Goal: Task Accomplishment & Management: Manage account settings

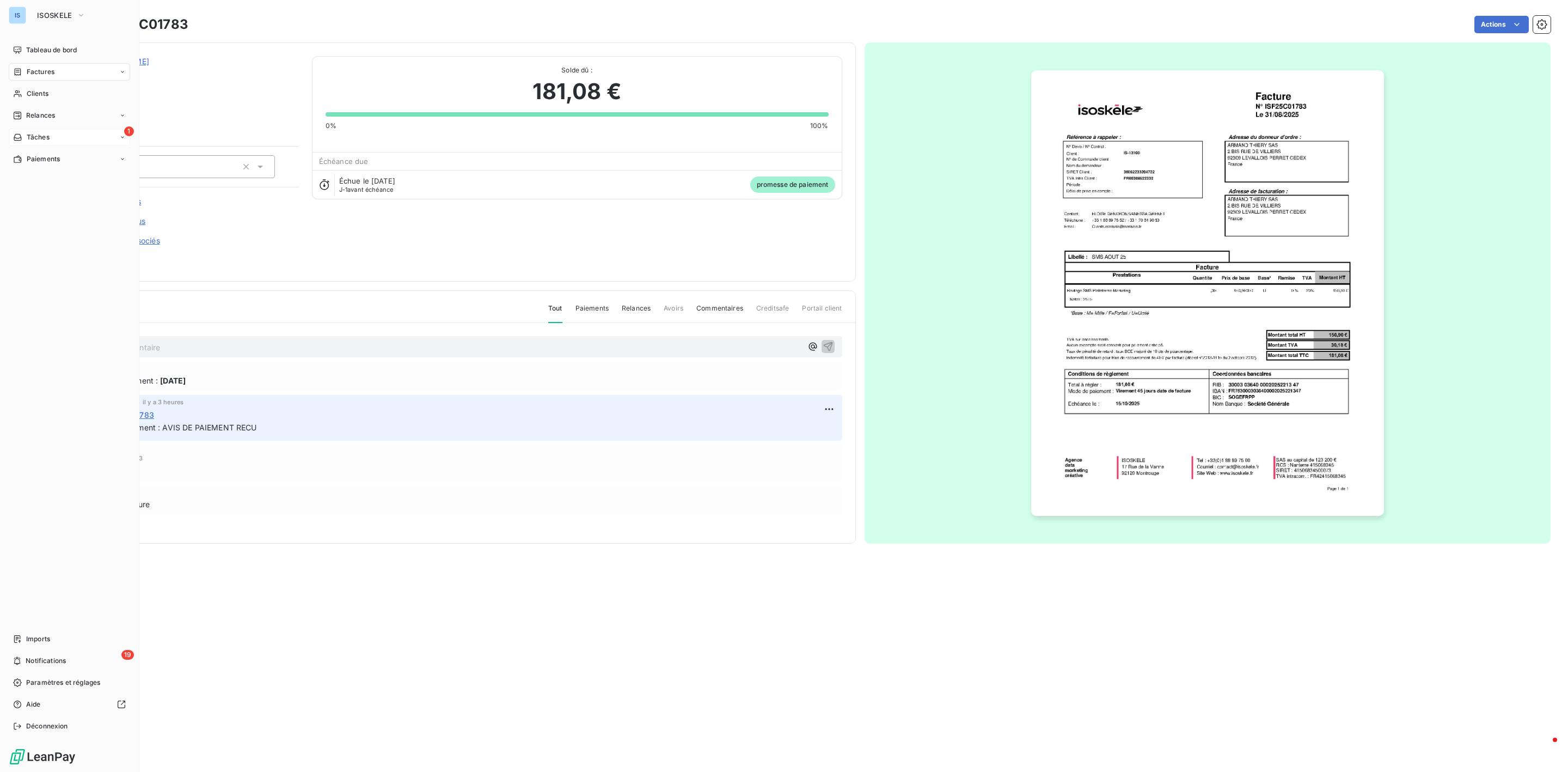
click at [40, 136] on span "Tâches" at bounding box center [38, 137] width 23 height 10
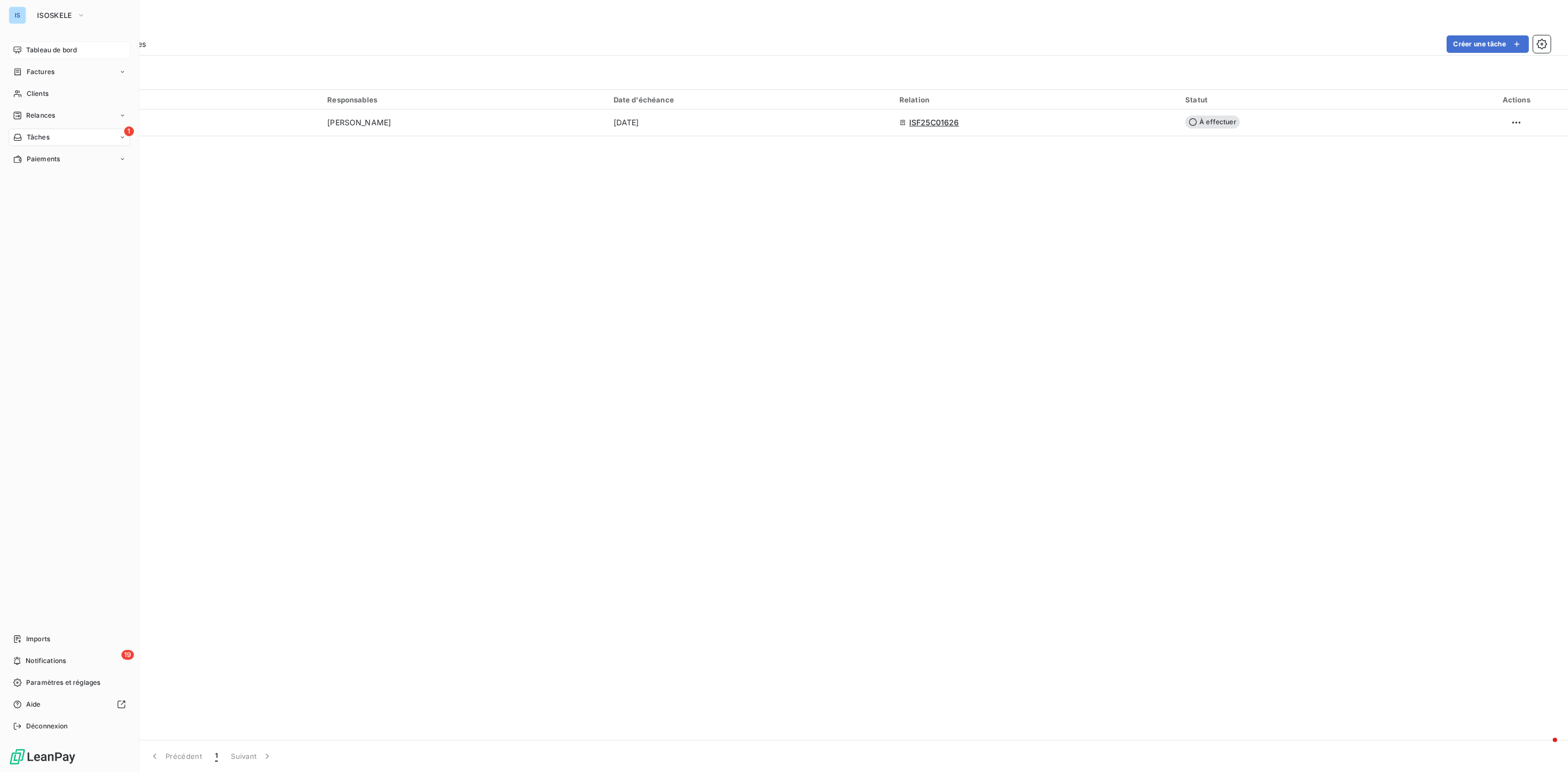
click at [45, 53] on span "Tableau de bord" at bounding box center [52, 49] width 51 height 10
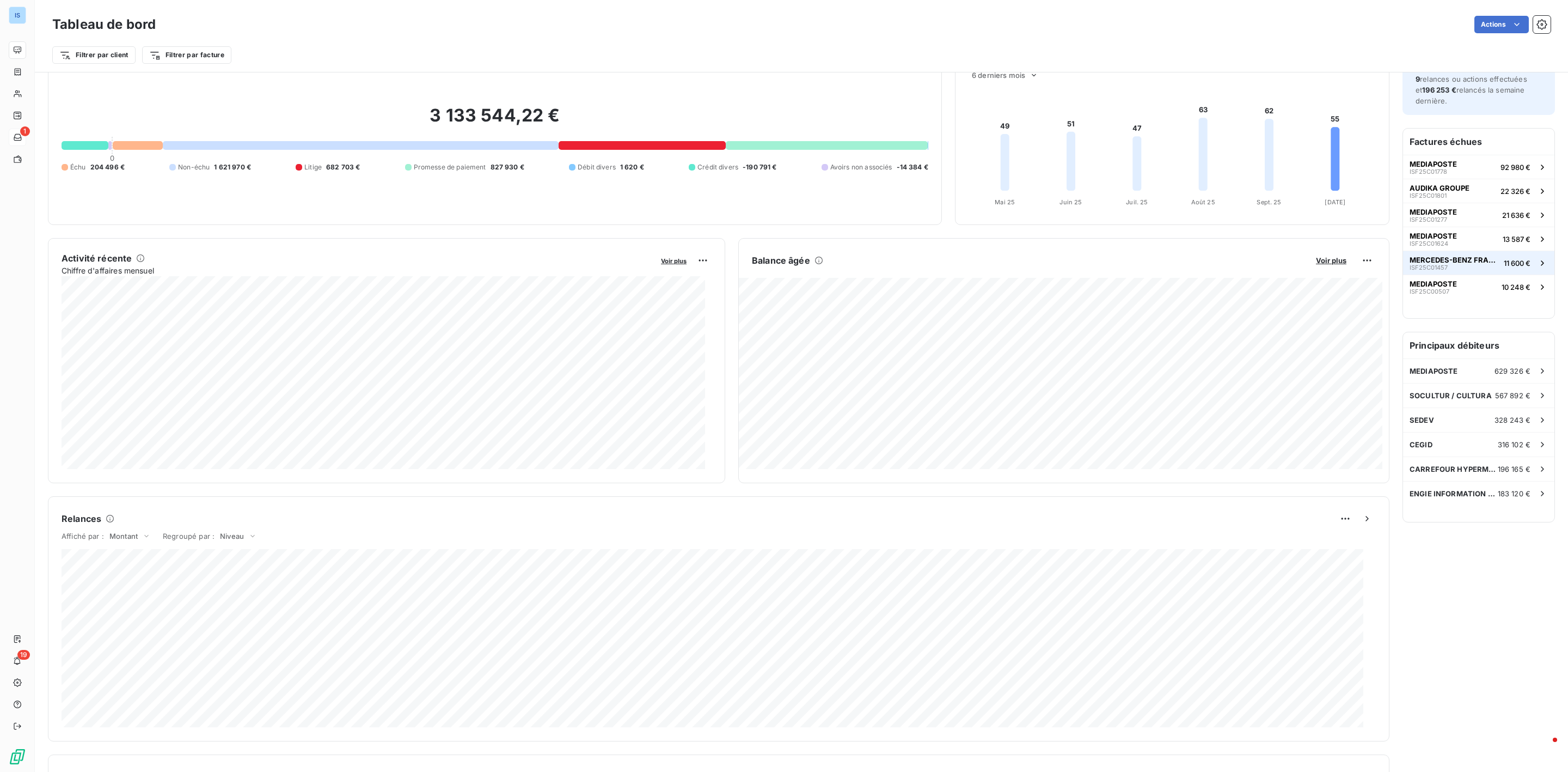
scroll to position [83, 0]
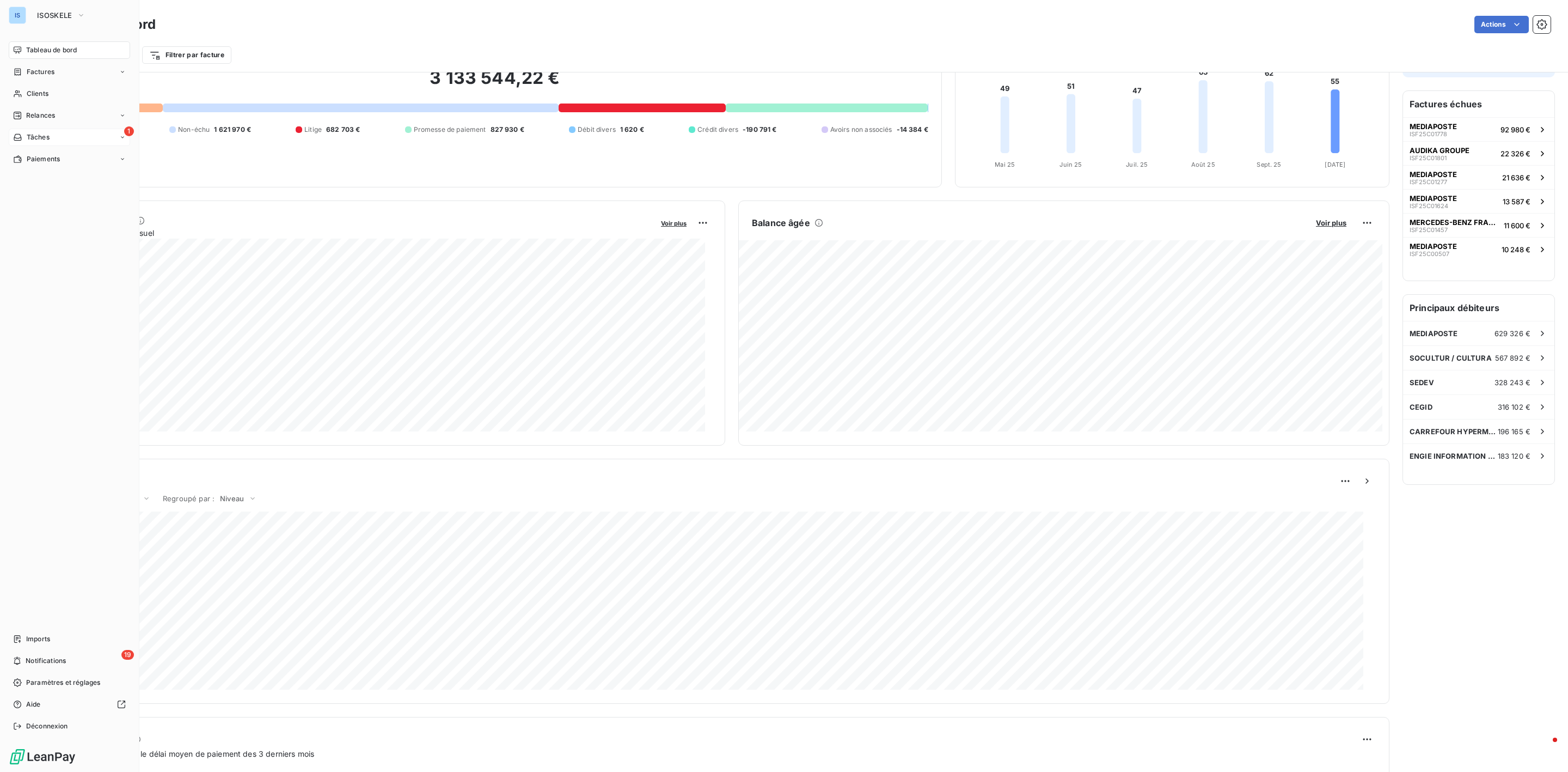
click at [53, 137] on div "1 Tâches" at bounding box center [69, 137] width 121 height 18
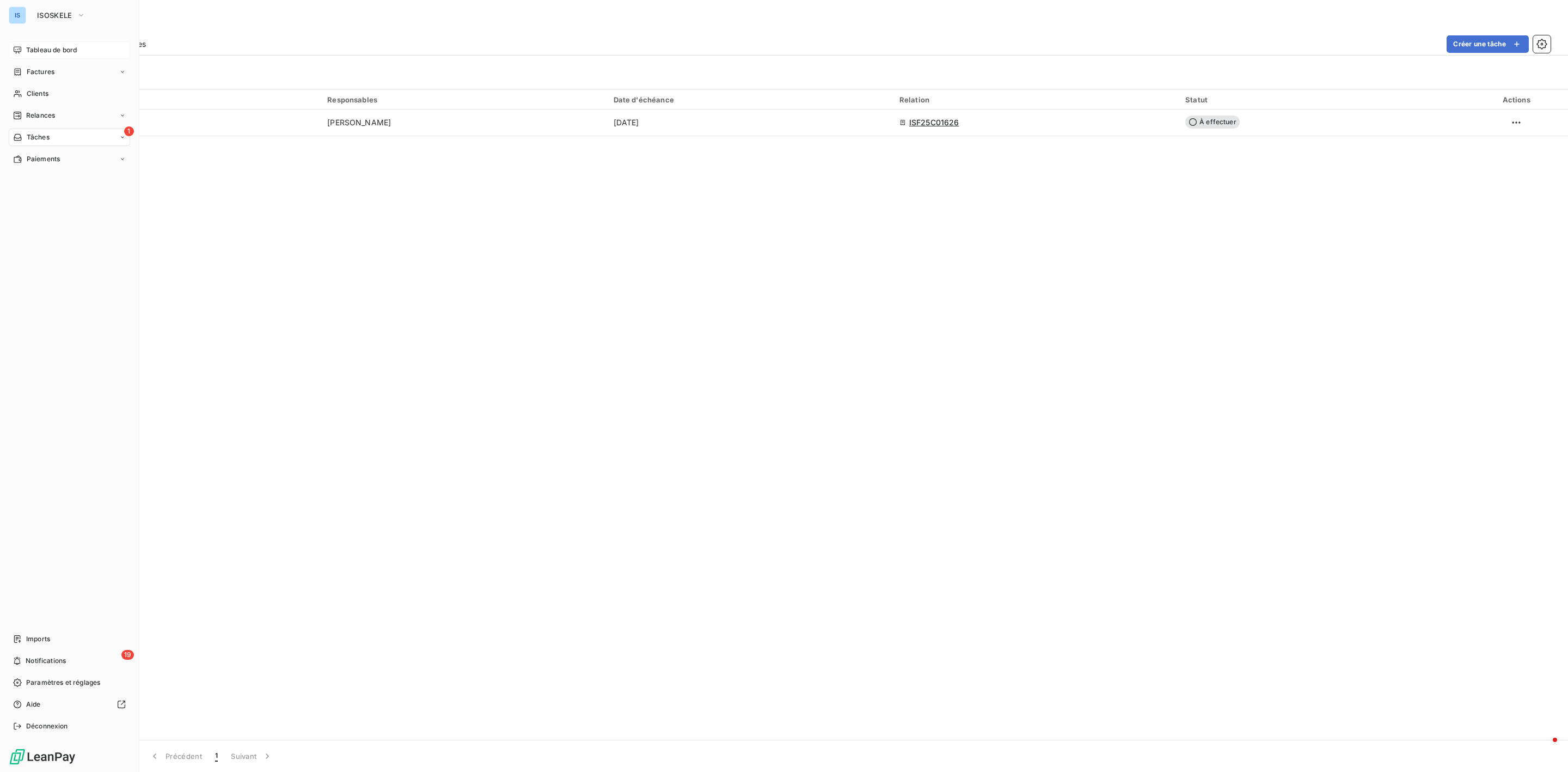
click at [47, 49] on span "Tableau de bord" at bounding box center [52, 49] width 51 height 10
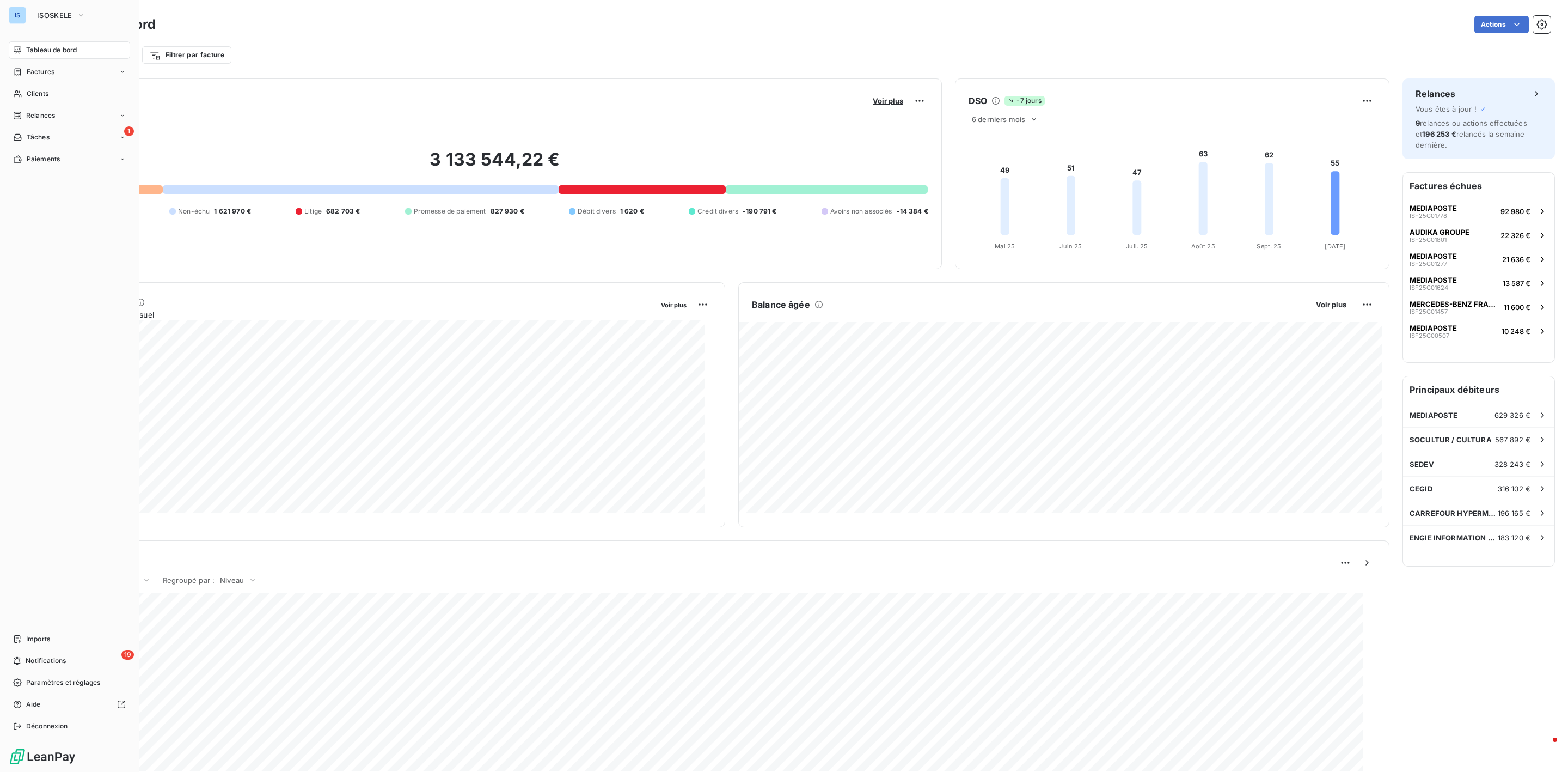
click at [17, 141] on icon at bounding box center [18, 137] width 10 height 9
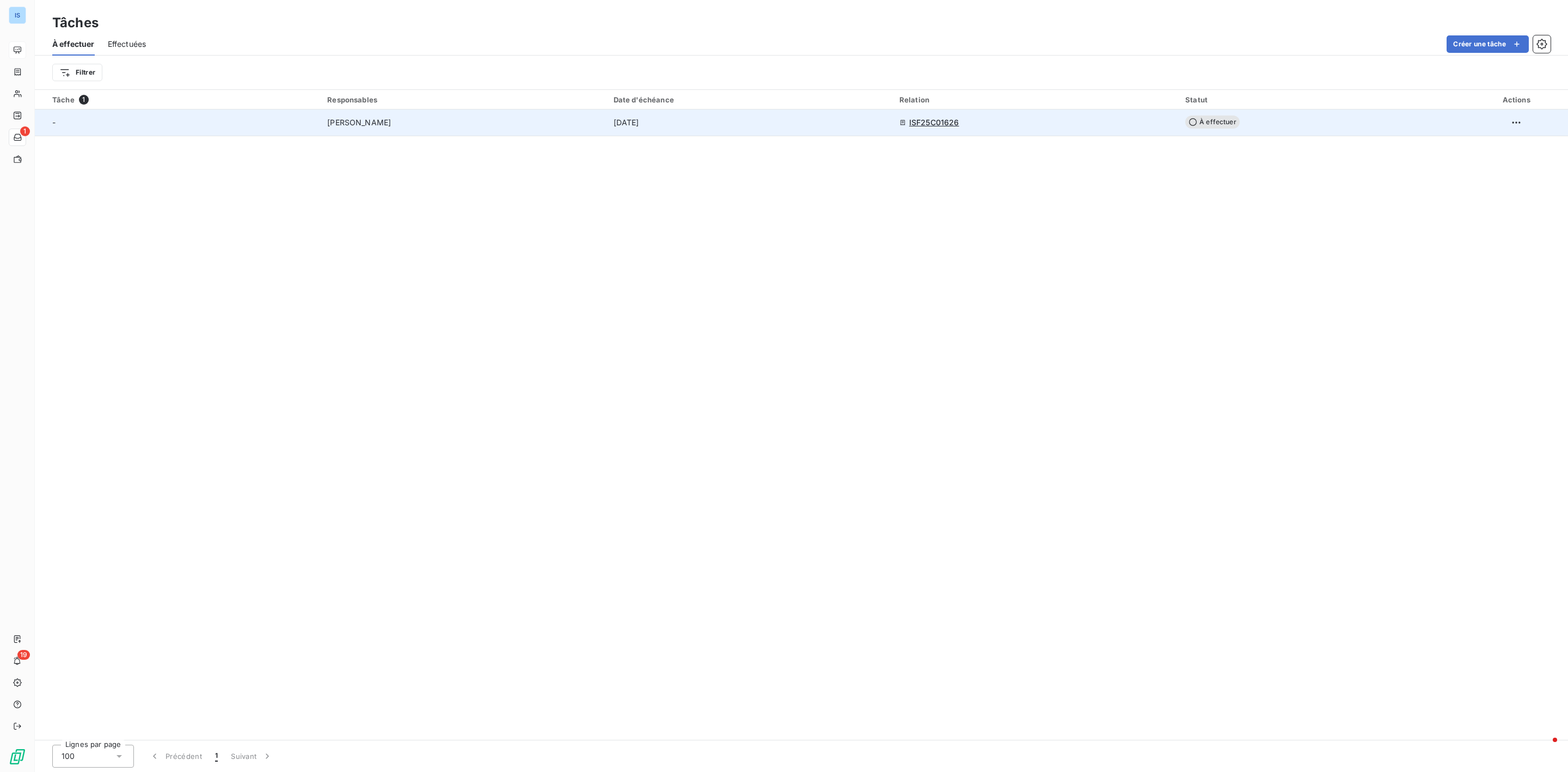
click at [943, 125] on span "ISF25C01626" at bounding box center [934, 122] width 50 height 11
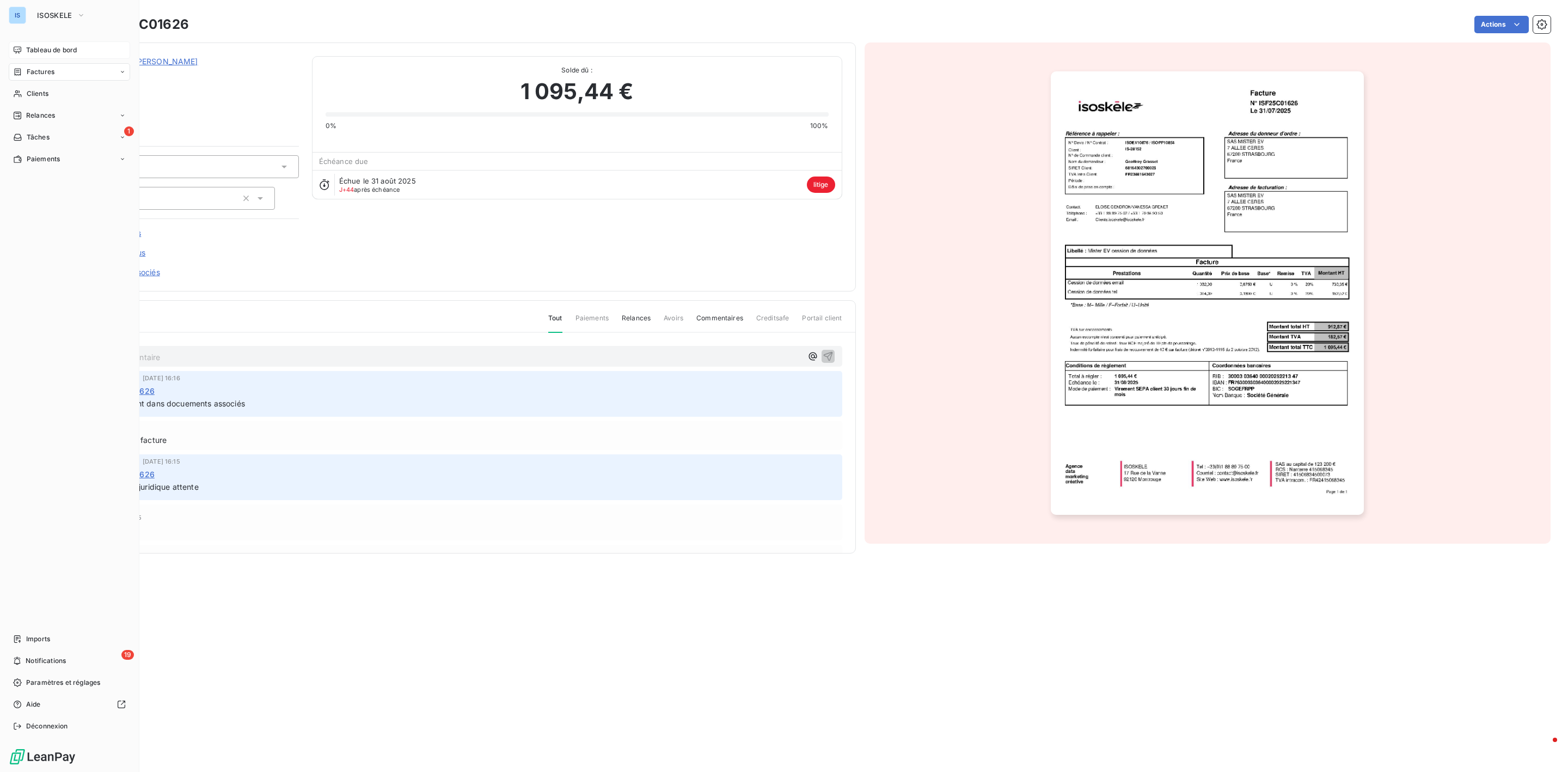
click at [53, 47] on span "Tableau de bord" at bounding box center [52, 49] width 51 height 10
